Goal: Task Accomplishment & Management: Complete application form

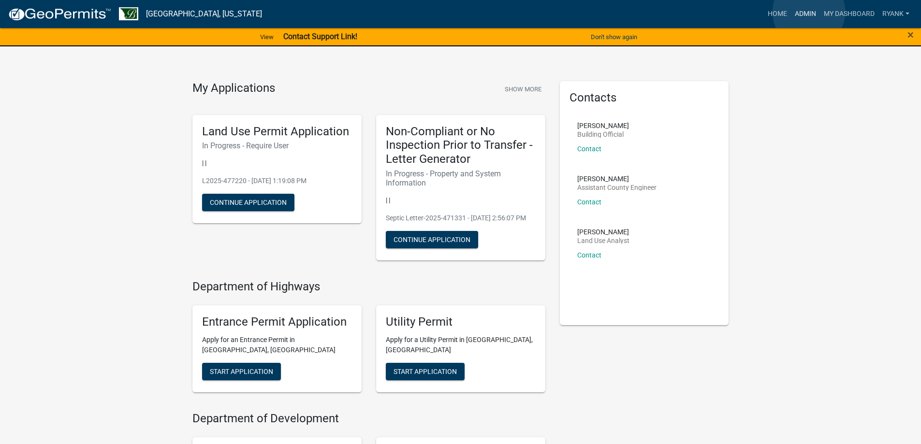
click at [809, 12] on link "Admin" at bounding box center [805, 14] width 29 height 18
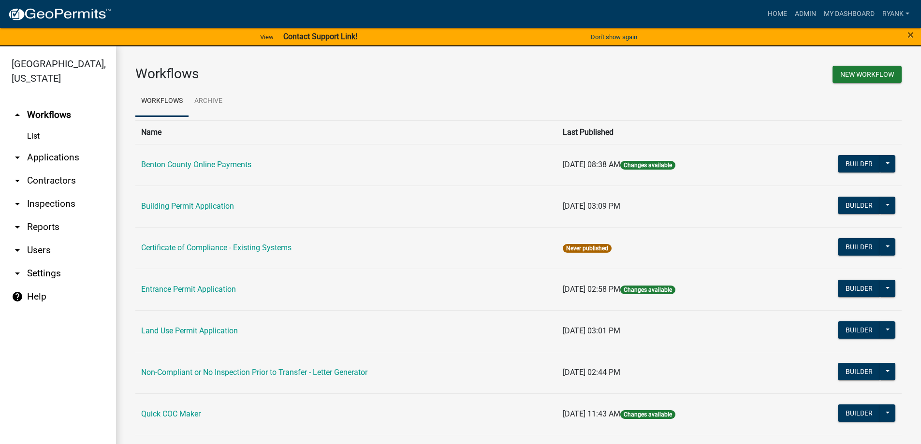
click at [54, 159] on link "arrow_drop_down Applications" at bounding box center [58, 157] width 116 height 23
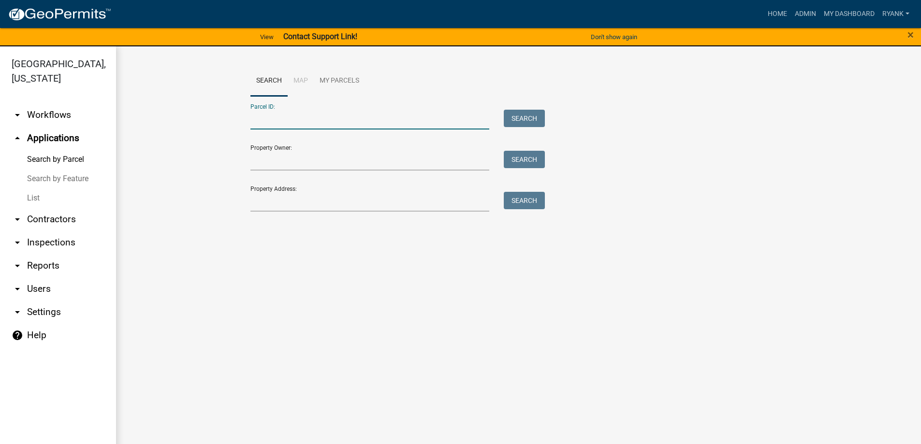
paste input "020064000"
type input "020064000"
click at [519, 113] on button "Search" at bounding box center [524, 118] width 41 height 17
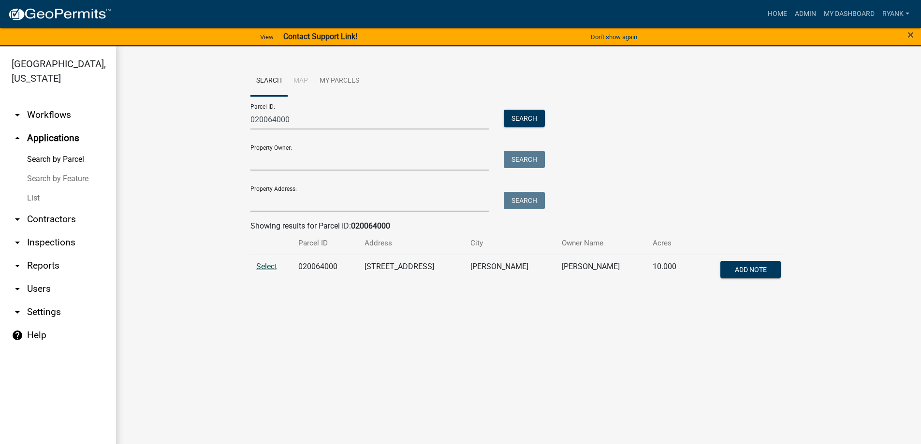
click at [261, 265] on span "Select" at bounding box center [266, 266] width 21 height 9
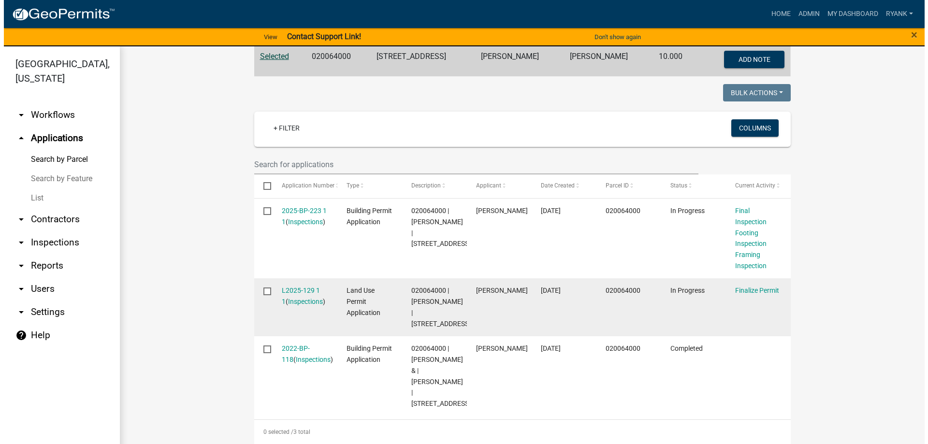
scroll to position [218, 0]
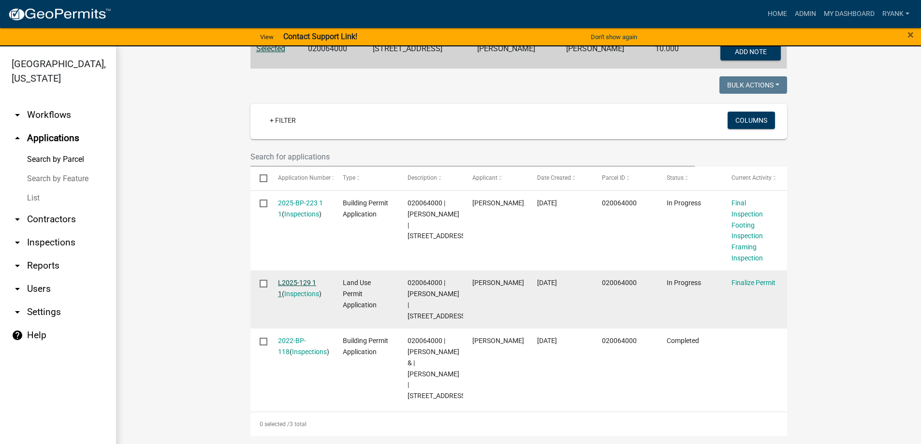
click at [304, 282] on link "L2025-129 1 1" at bounding box center [297, 288] width 38 height 19
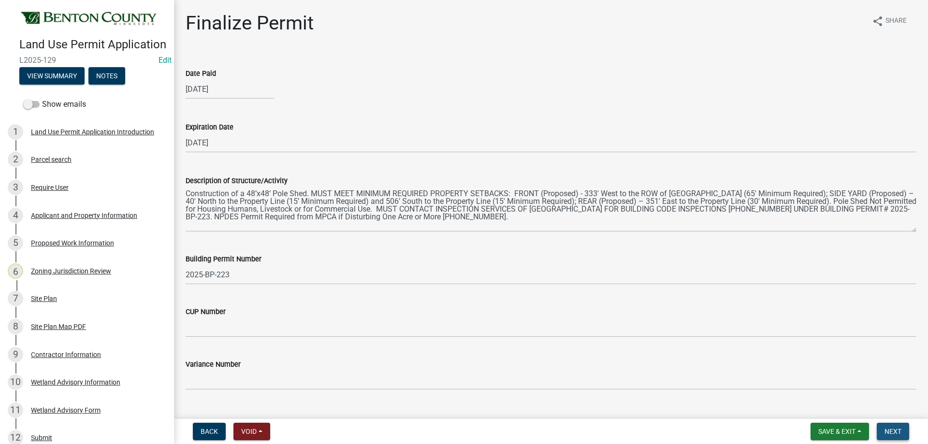
click at [897, 427] on button "Next" at bounding box center [893, 431] width 32 height 17
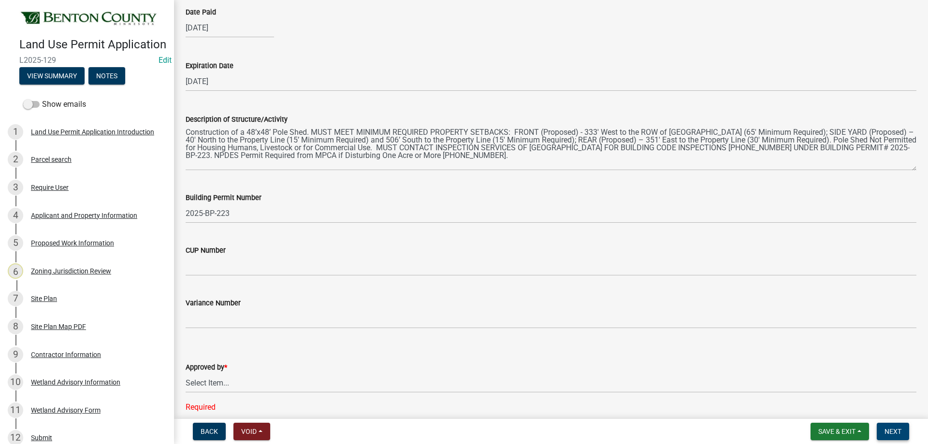
scroll to position [242, 0]
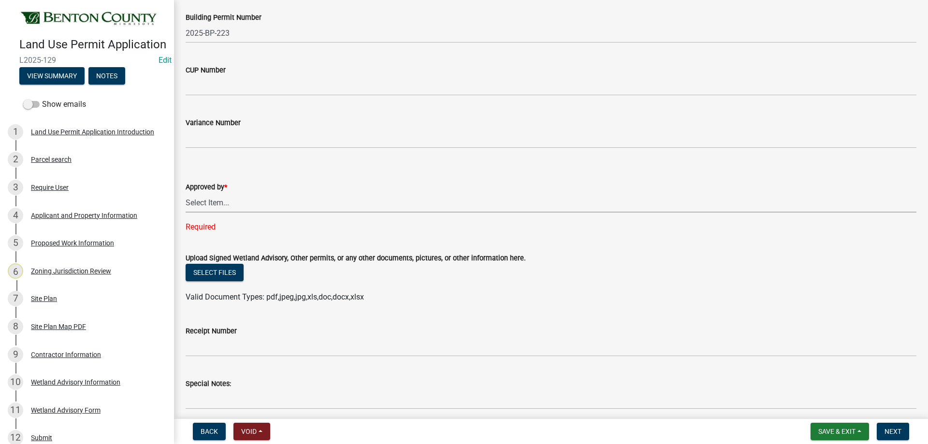
click at [242, 199] on select "Select Item... [PERSON_NAME] [PERSON_NAME] [PERSON_NAME]" at bounding box center [551, 203] width 731 height 20
click at [186, 193] on select "Select Item... [PERSON_NAME] [PERSON_NAME] [PERSON_NAME]" at bounding box center [551, 203] width 731 height 20
select select "2873f93f-8df0-4e6b-8434-4300eee57b0f"
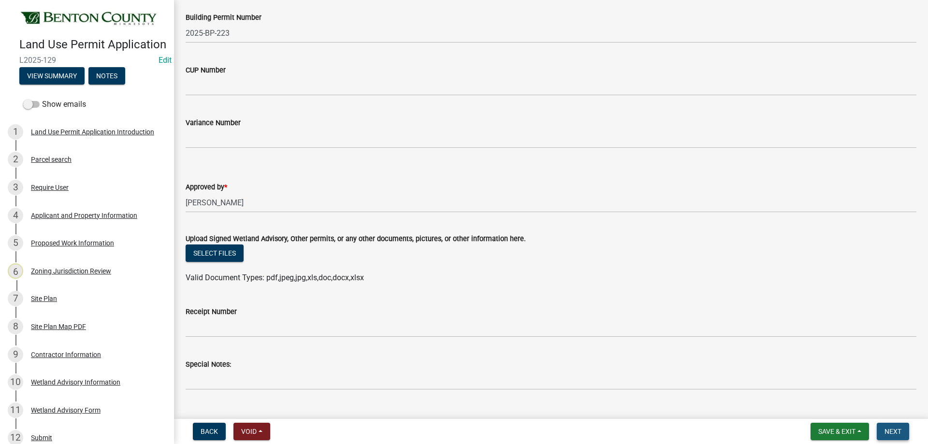
drag, startPoint x: 896, startPoint y: 430, endPoint x: 875, endPoint y: 420, distance: 22.9
click at [895, 430] on span "Next" at bounding box center [892, 432] width 17 height 8
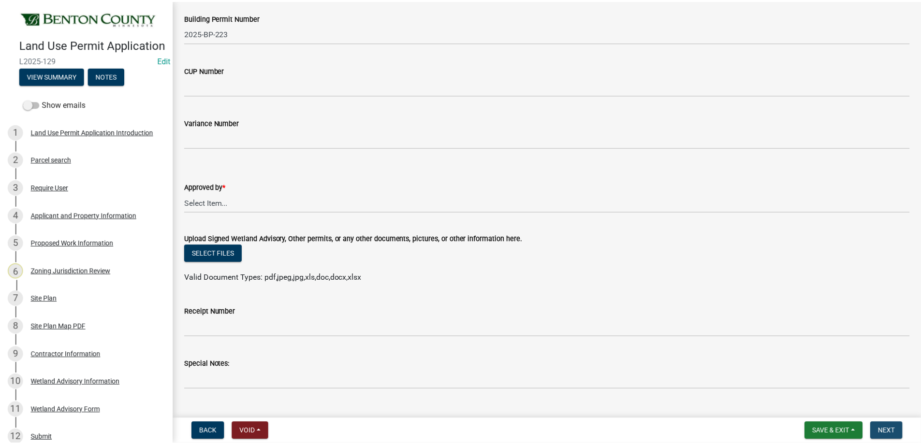
scroll to position [0, 0]
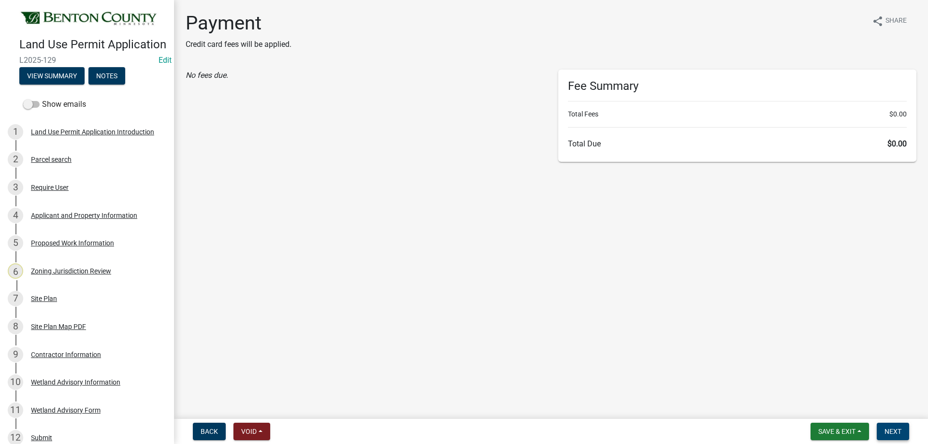
click at [903, 430] on button "Next" at bounding box center [893, 431] width 32 height 17
